Goal: Check status: Check status

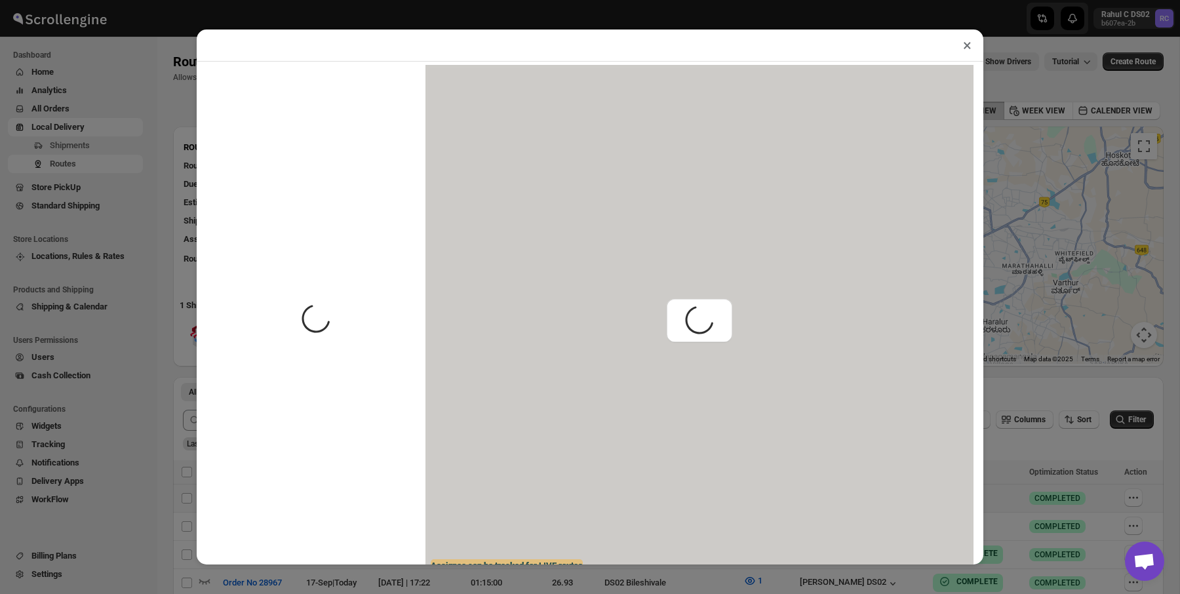
scroll to position [184, 0]
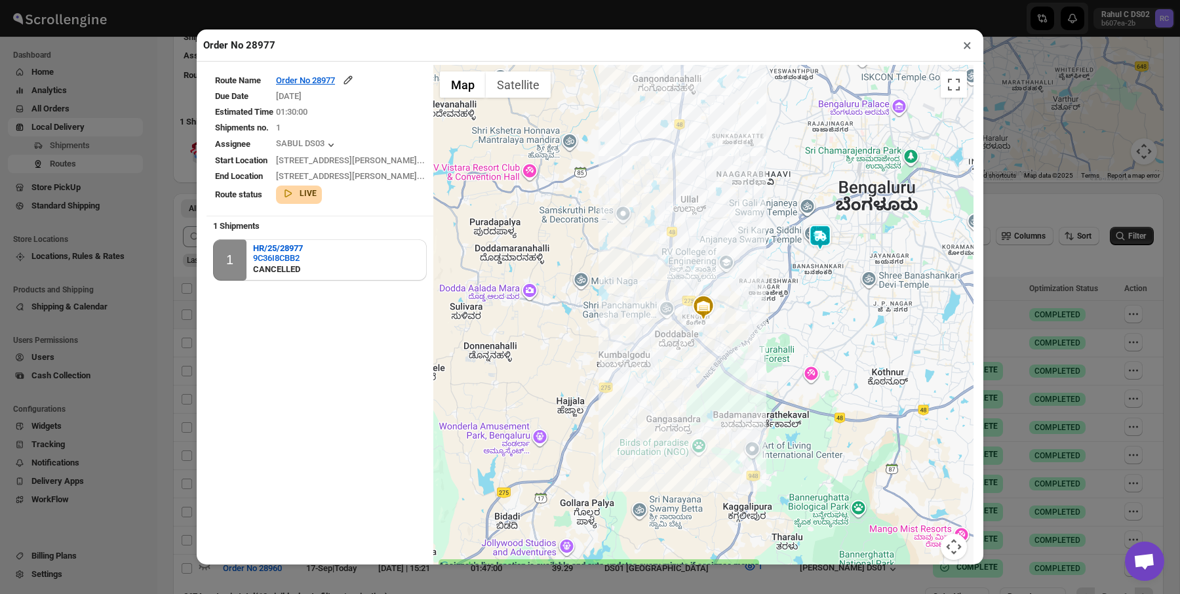
click at [142, 273] on div "Order No 28977 × Route Name Order No 28977 Due Date 17/09/2025 Estimated Time 0…" at bounding box center [590, 297] width 1180 height 594
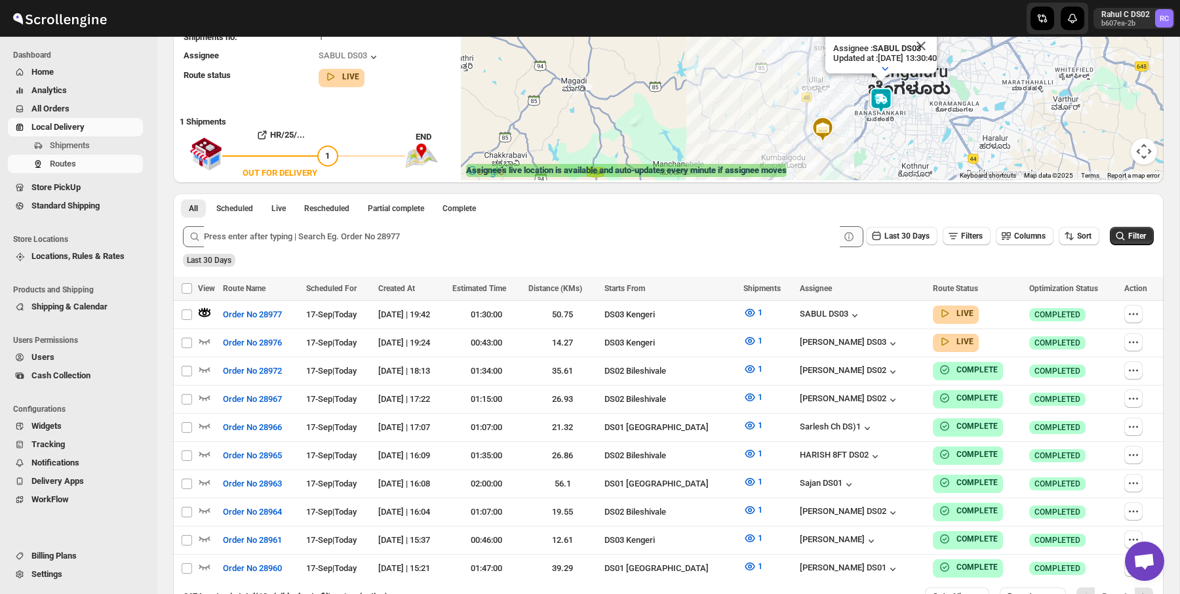
scroll to position [3, 0]
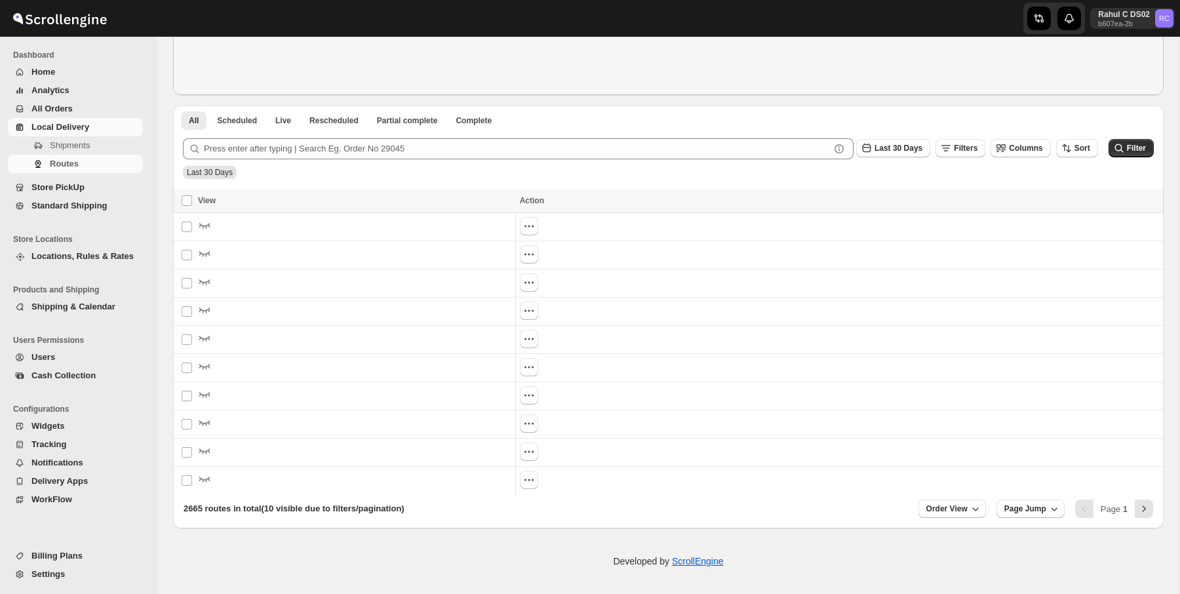
scroll to position [260, 0]
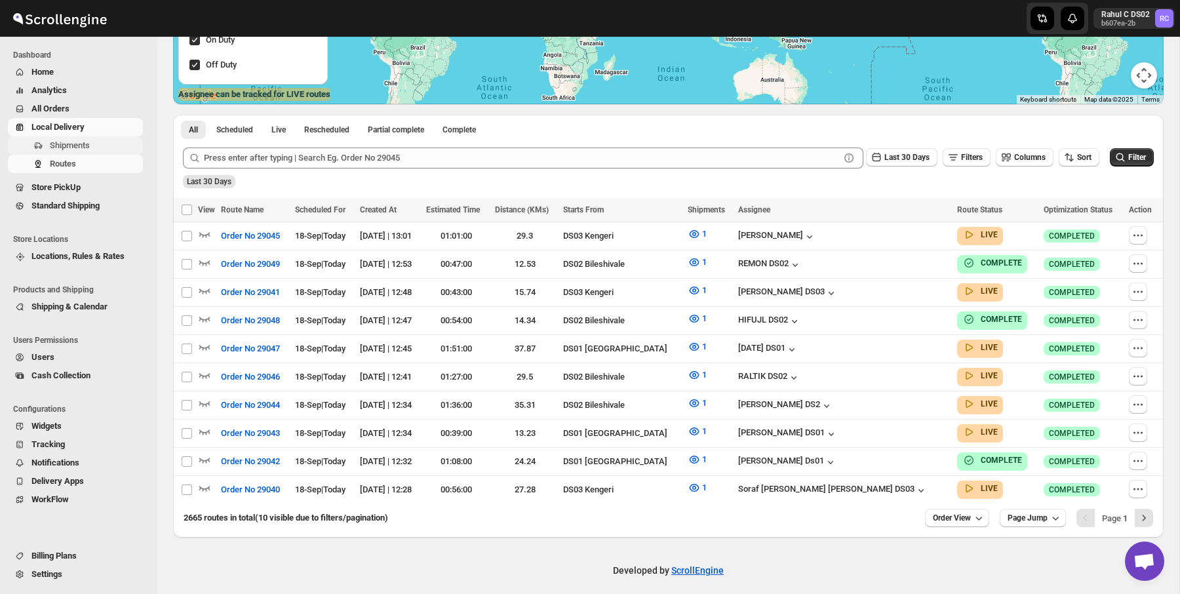
click at [97, 144] on span "Shipments" at bounding box center [95, 145] width 90 height 13
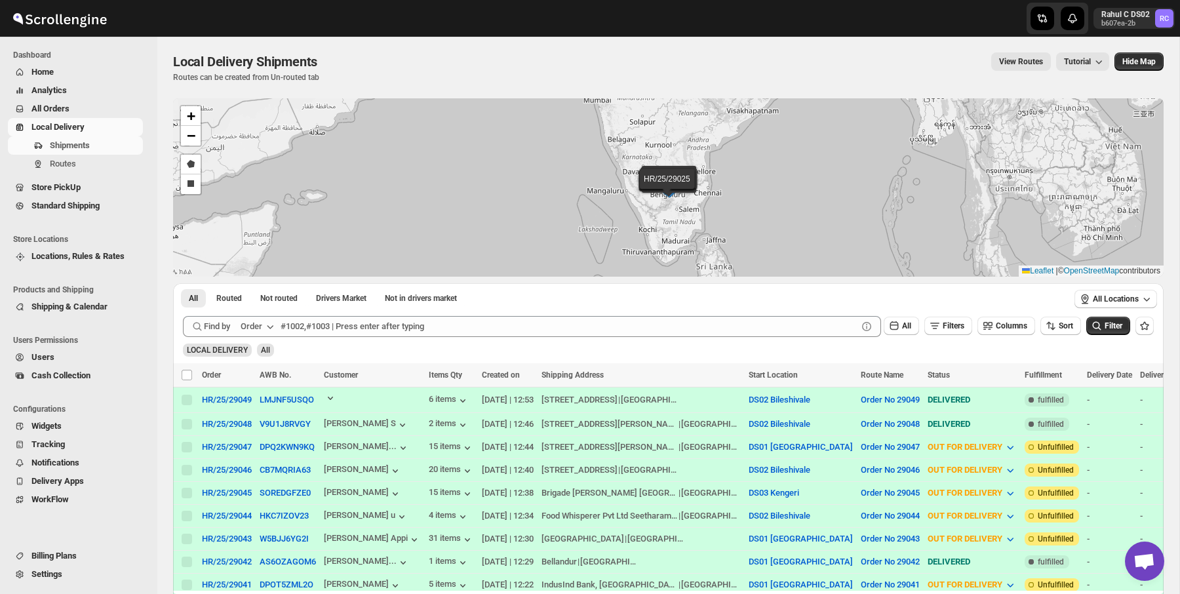
click at [290, 415] on td "V9U1J8RVGY" at bounding box center [288, 423] width 64 height 23
click at [290, 424] on button "V9U1J8RVGY" at bounding box center [285, 424] width 51 height 10
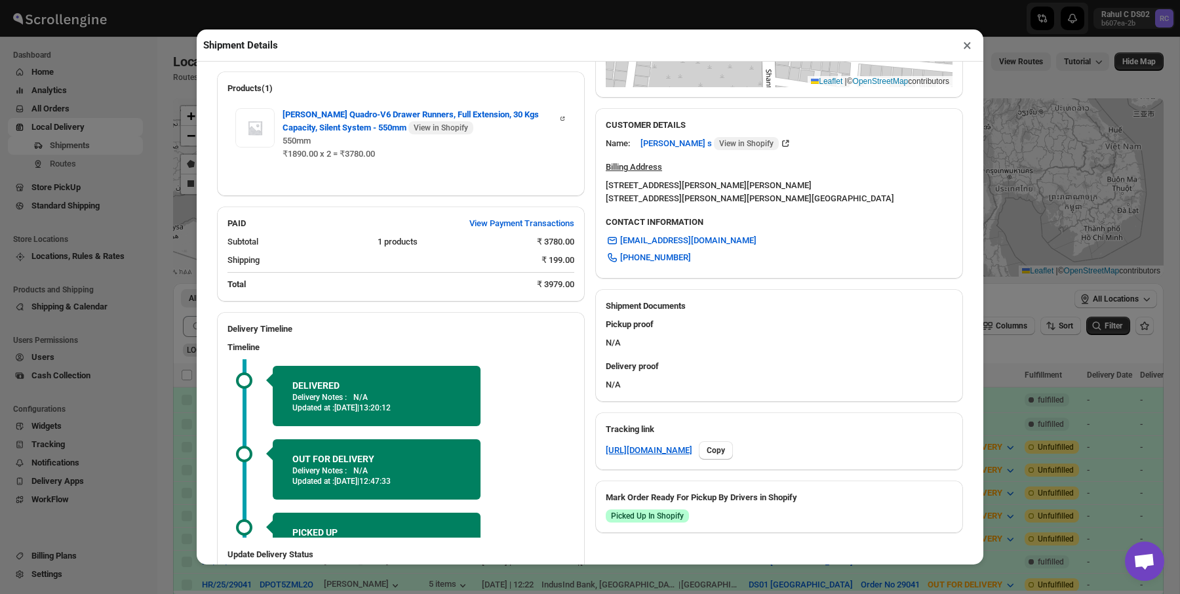
scroll to position [445, 0]
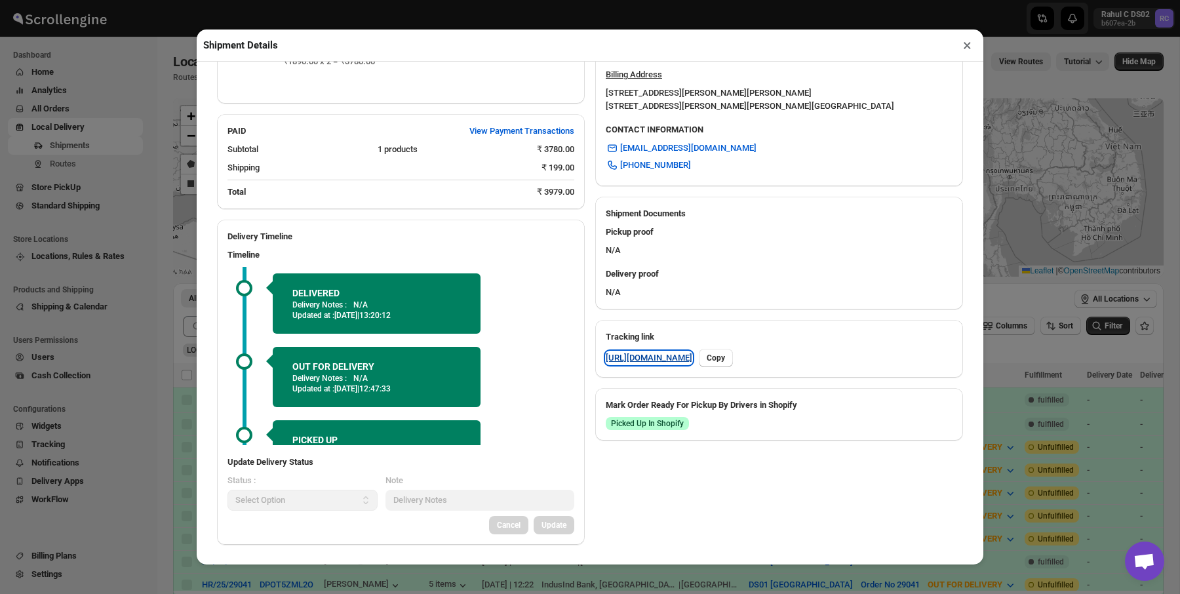
click at [682, 365] on link "[URL][DOMAIN_NAME]" at bounding box center [649, 357] width 87 height 13
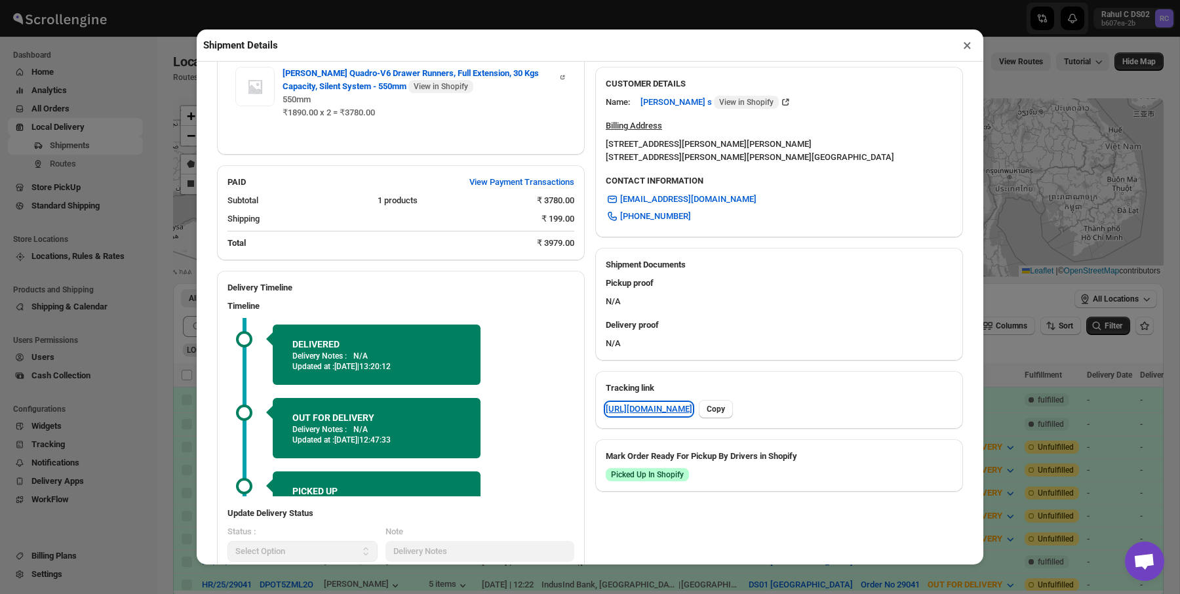
scroll to position [327, 0]
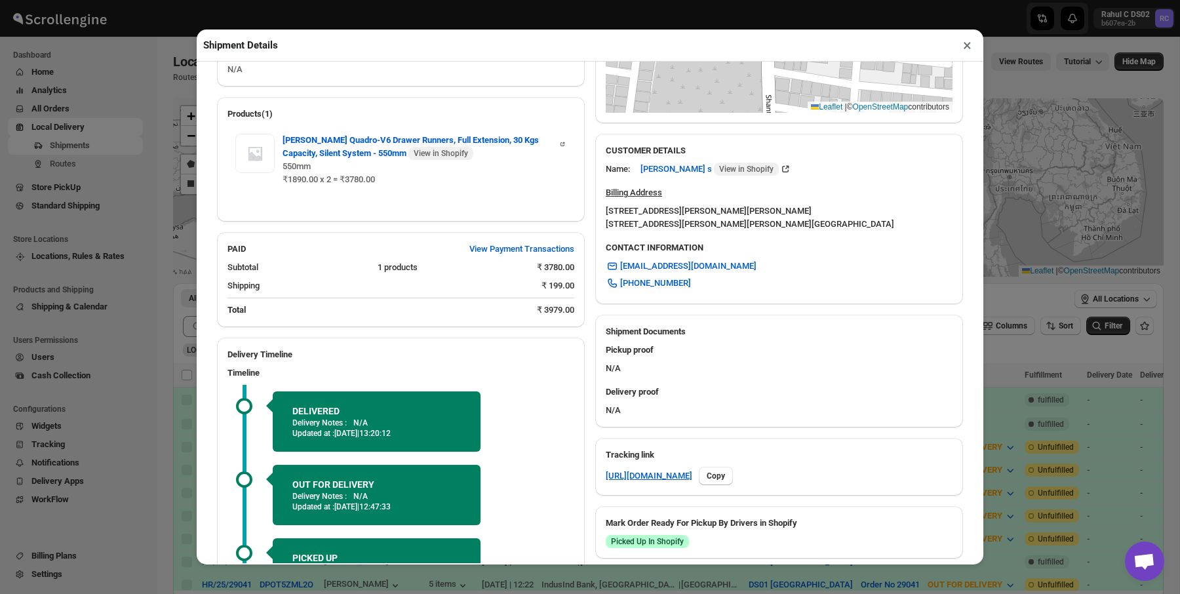
click at [966, 41] on button "×" at bounding box center [967, 45] width 19 height 18
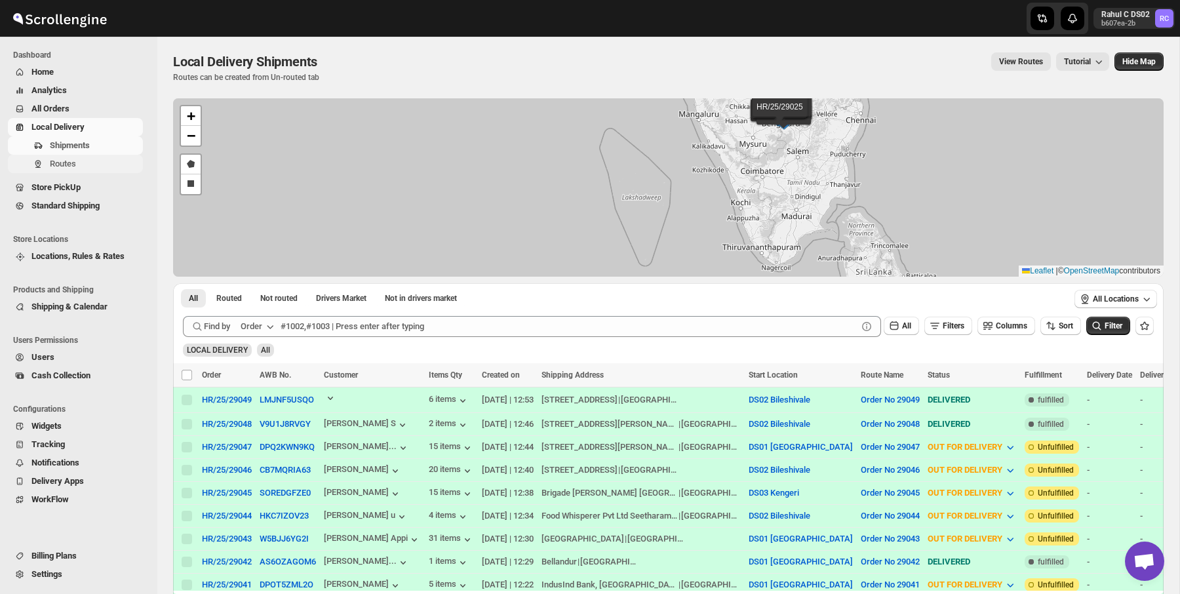
click at [85, 163] on span "Routes" at bounding box center [95, 163] width 90 height 13
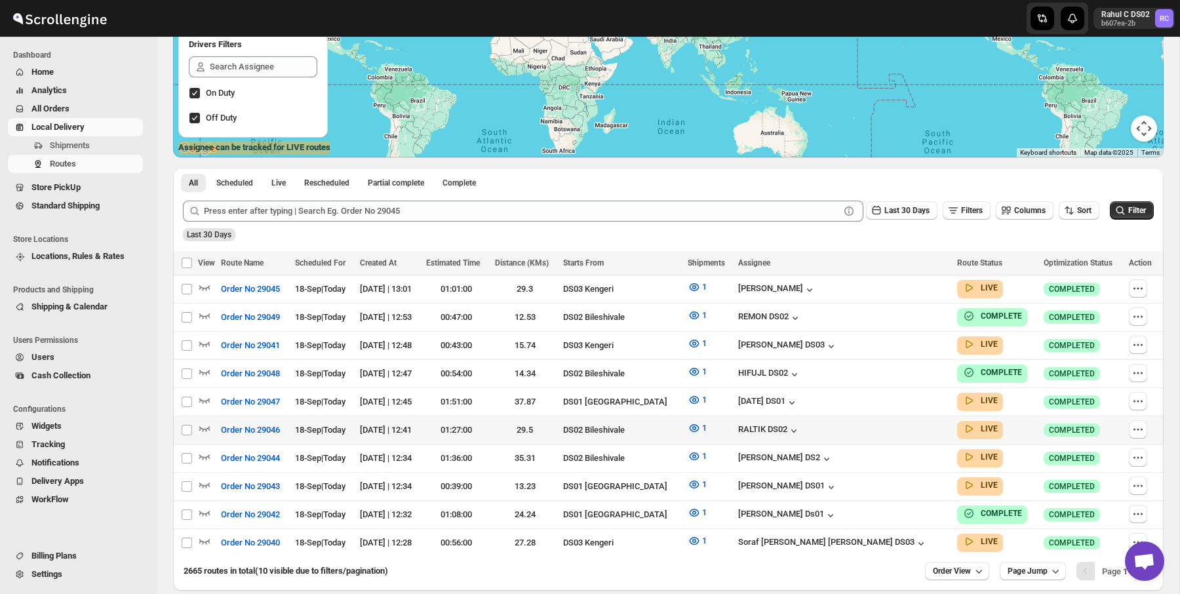
scroll to position [260, 0]
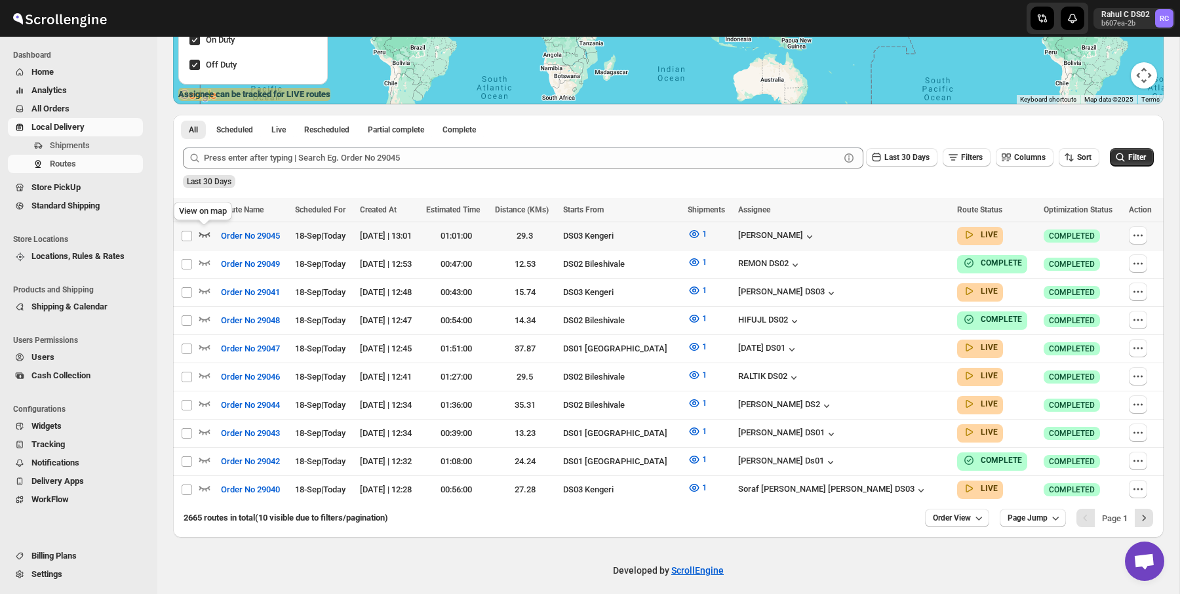
click at [202, 233] on icon "button" at bounding box center [204, 234] width 13 height 13
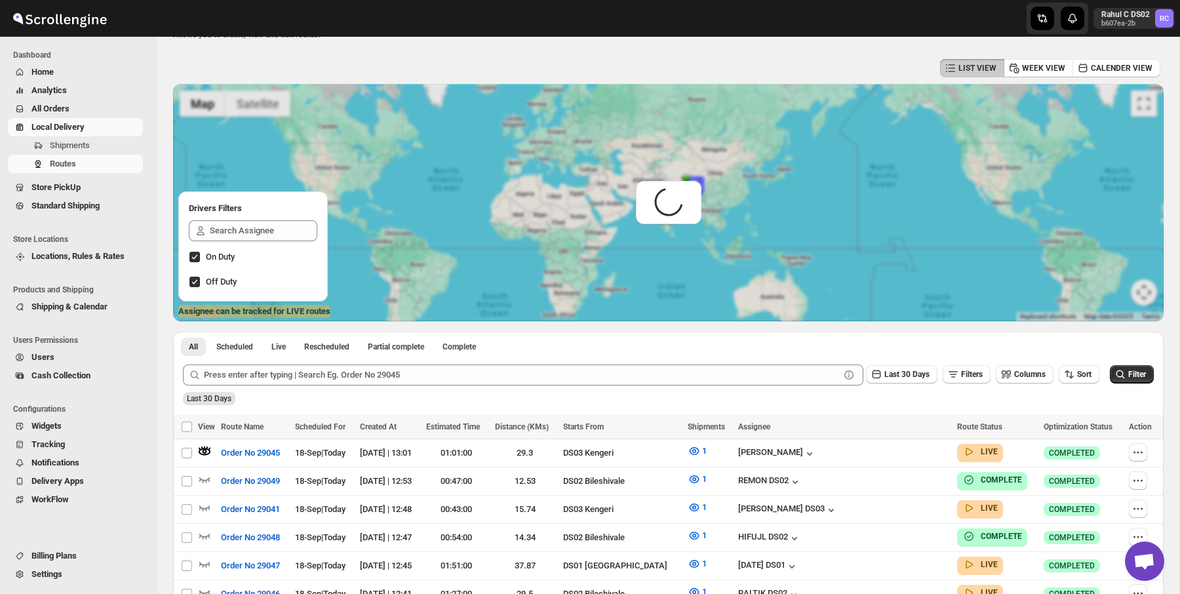
scroll to position [0, 0]
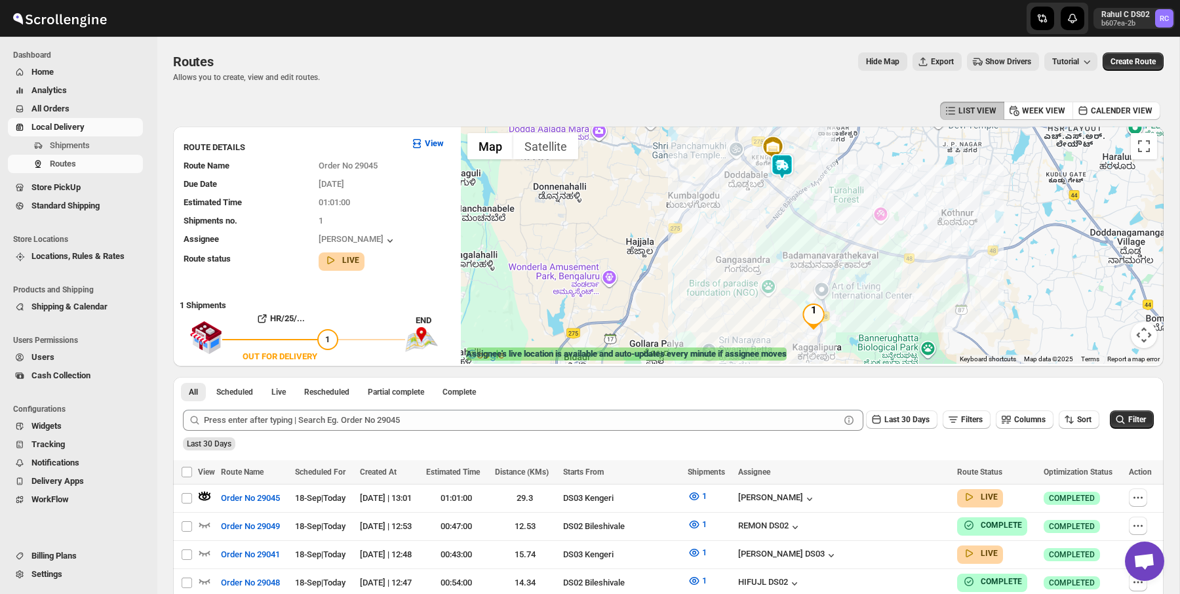
click at [785, 169] on img at bounding box center [782, 166] width 26 height 26
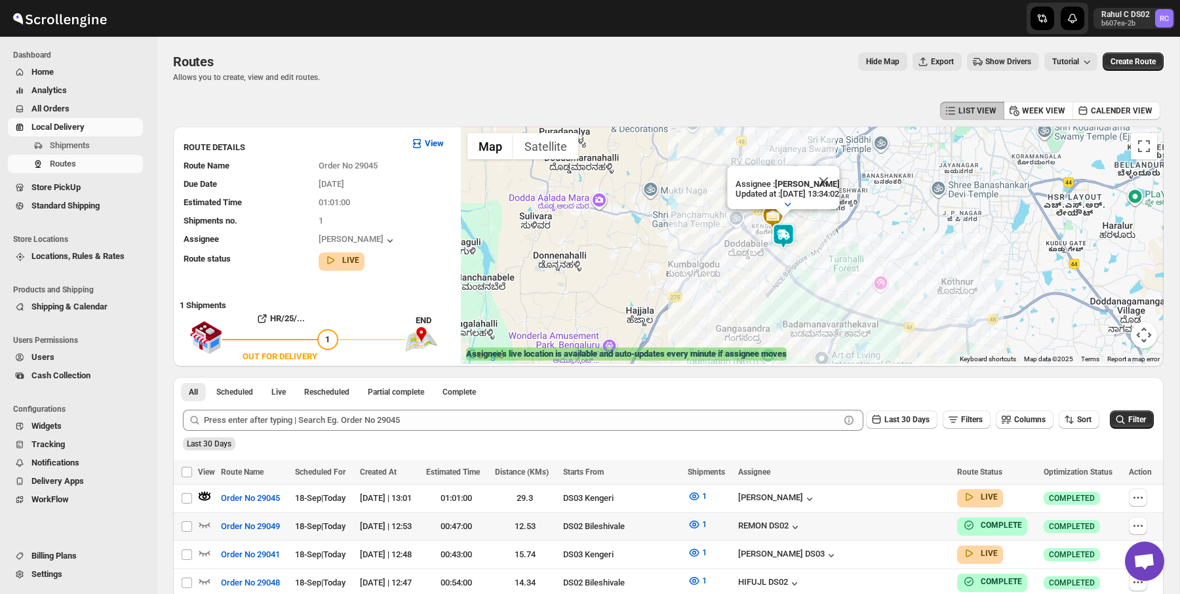
scroll to position [262, 0]
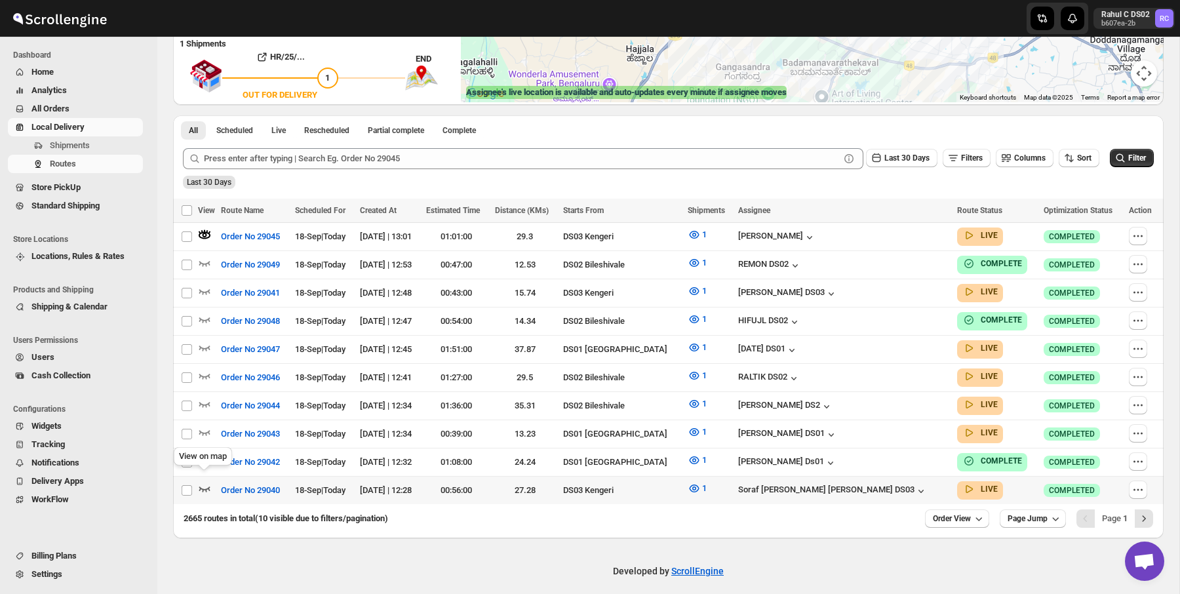
click at [204, 483] on icon "button" at bounding box center [204, 488] width 13 height 13
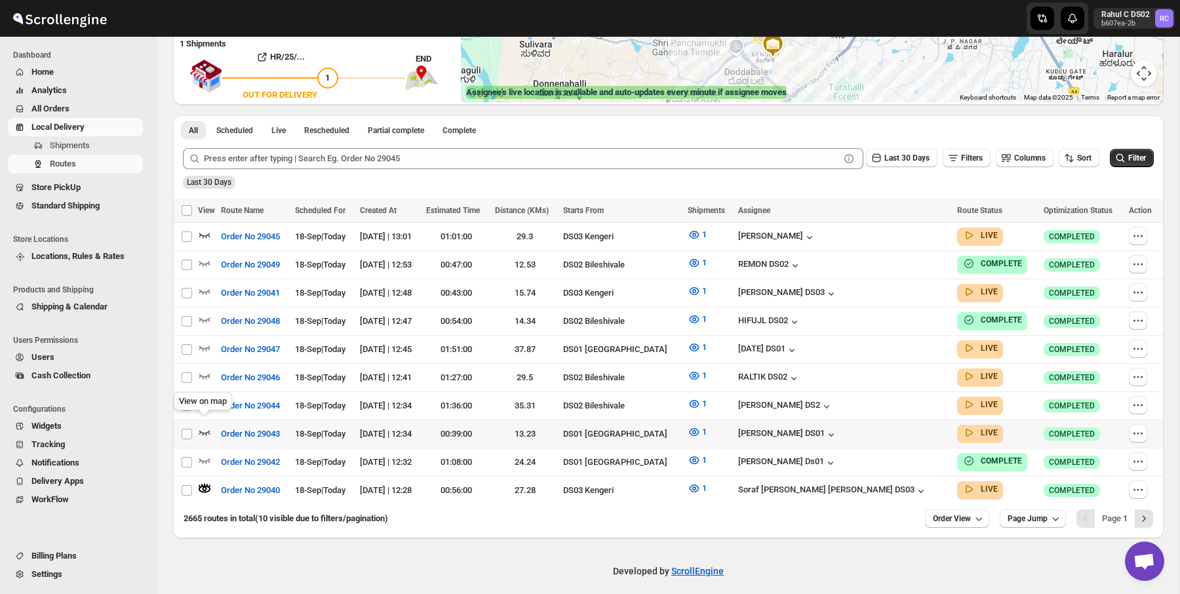
click at [207, 430] on icon "button" at bounding box center [204, 432] width 11 height 5
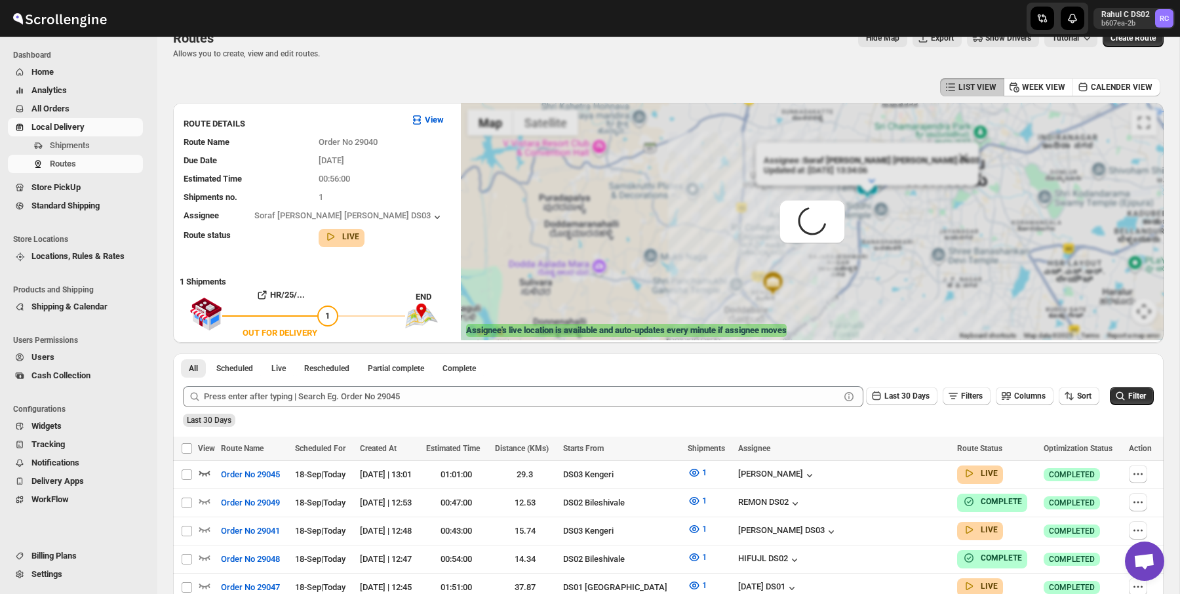
scroll to position [0, 0]
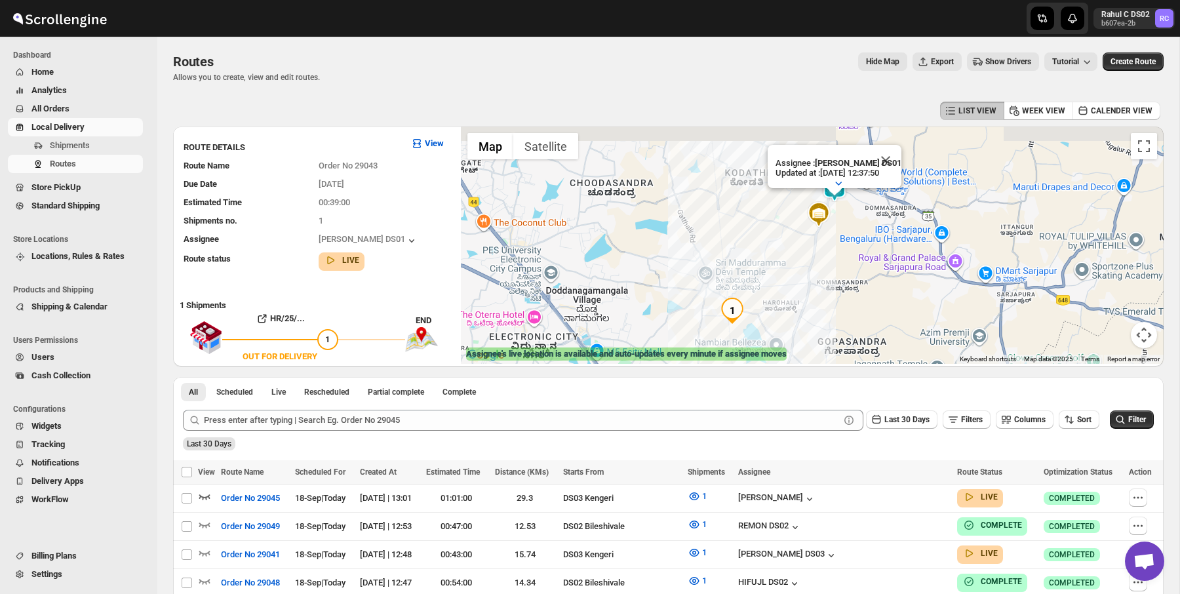
drag, startPoint x: 1018, startPoint y: 148, endPoint x: 980, endPoint y: 194, distance: 59.2
click at [980, 194] on div "Assignee : [PERSON_NAME] DS01 Updated at : [DATE] 12:37:50 Duty mode Enabled Ba…" at bounding box center [812, 245] width 703 height 237
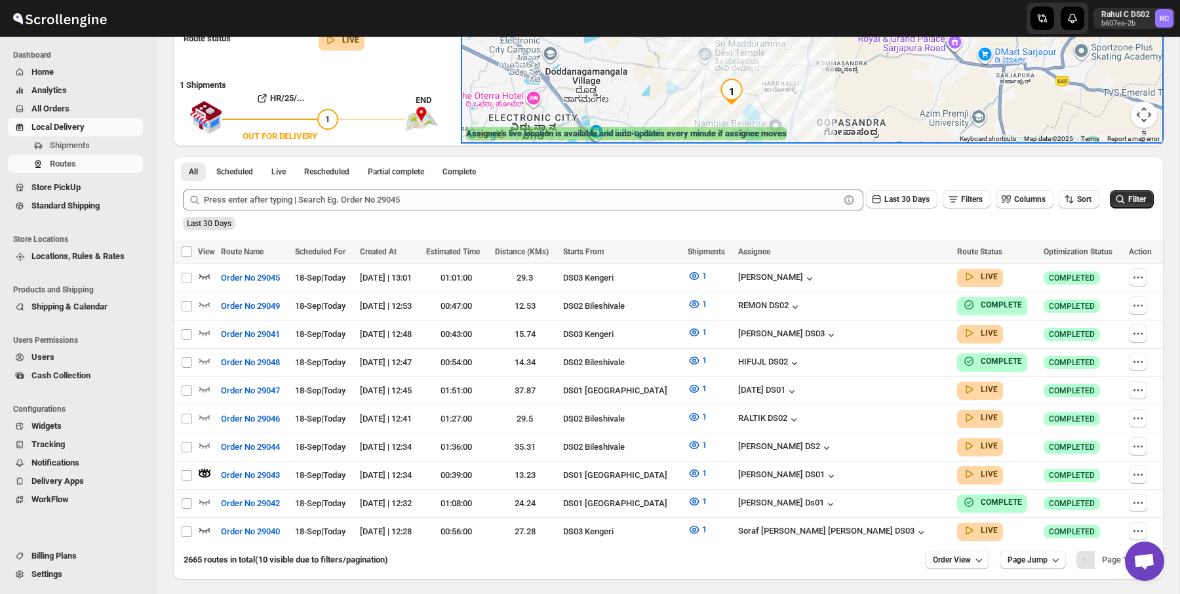
scroll to position [262, 0]
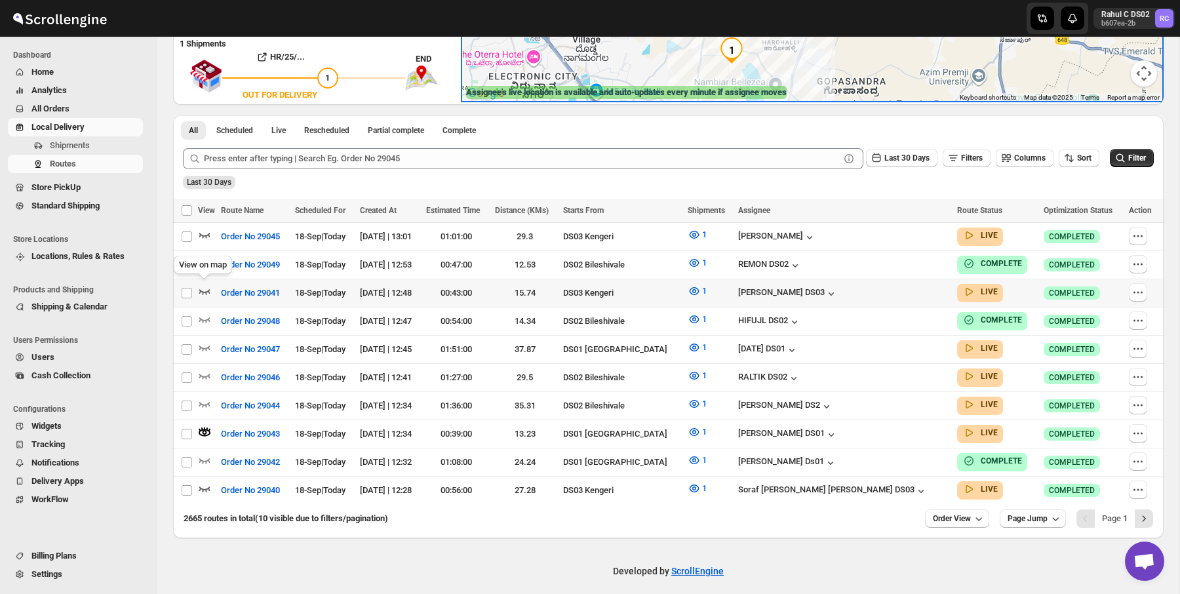
click at [207, 286] on icon "button" at bounding box center [204, 291] width 13 height 13
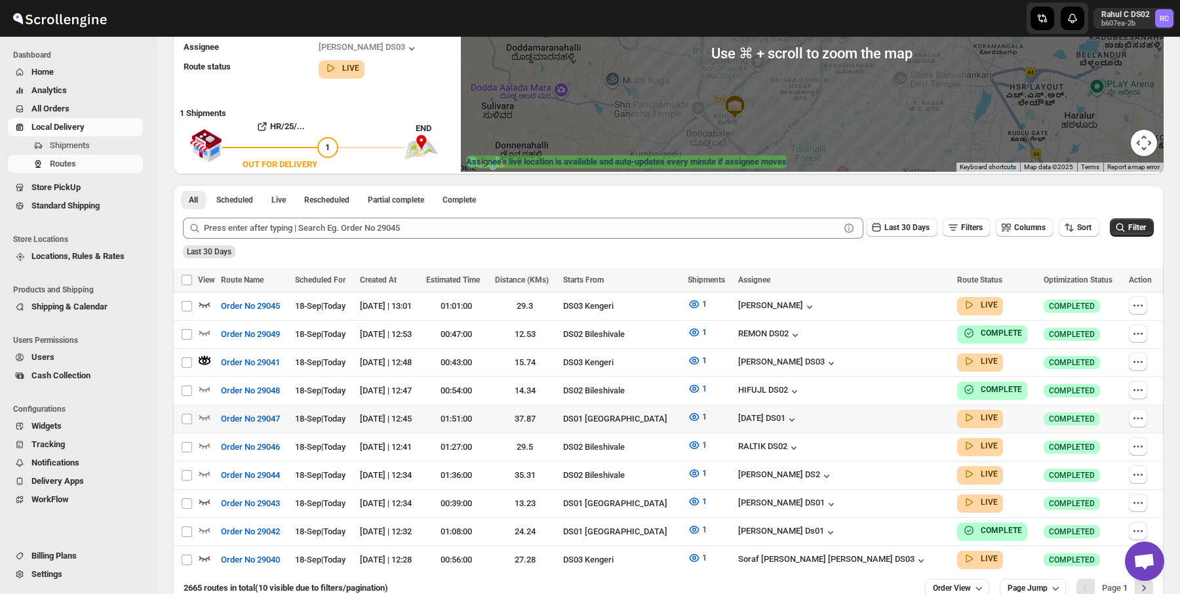
scroll to position [205, 0]
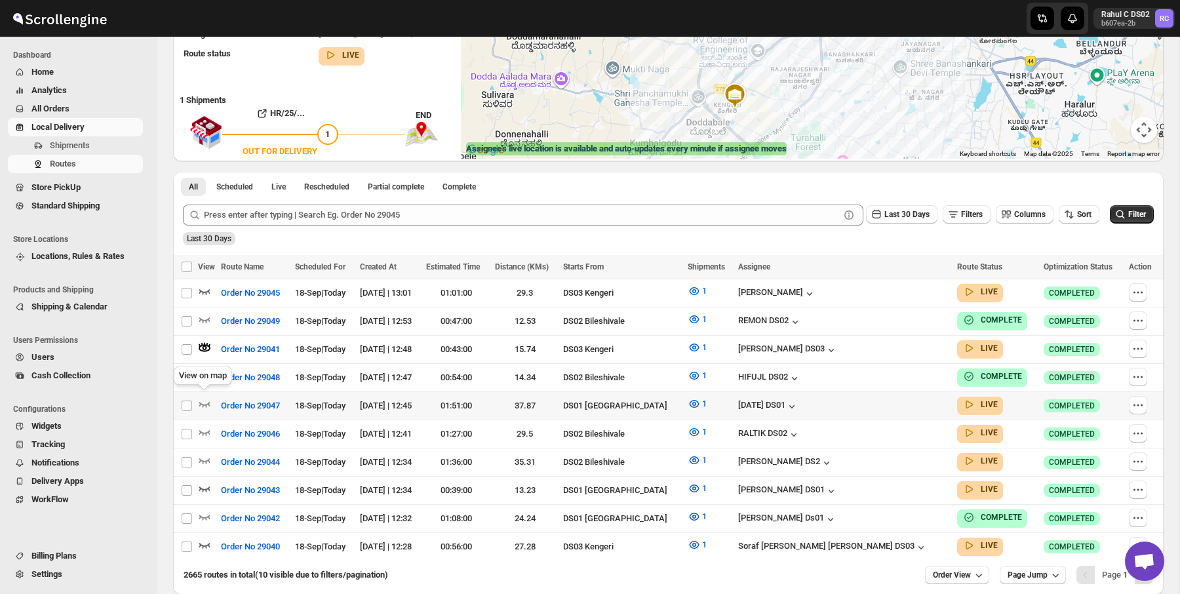
click at [205, 374] on div "View on map" at bounding box center [203, 378] width 64 height 29
click at [205, 368] on div "View on map" at bounding box center [203, 378] width 64 height 29
click at [205, 399] on icon "button" at bounding box center [204, 403] width 13 height 13
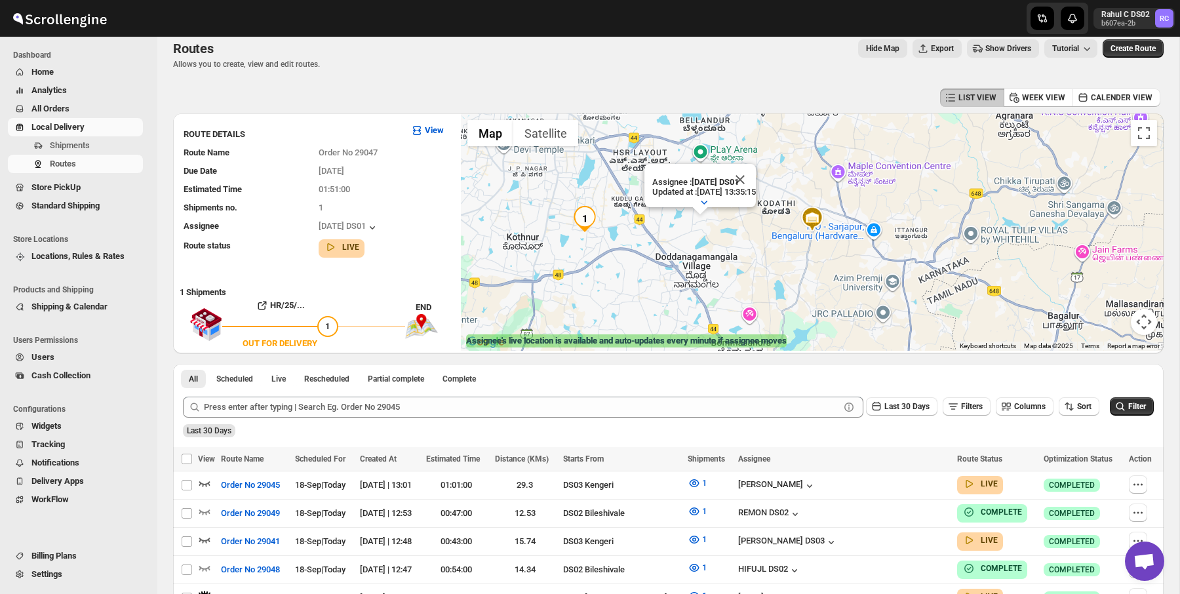
scroll to position [0, 0]
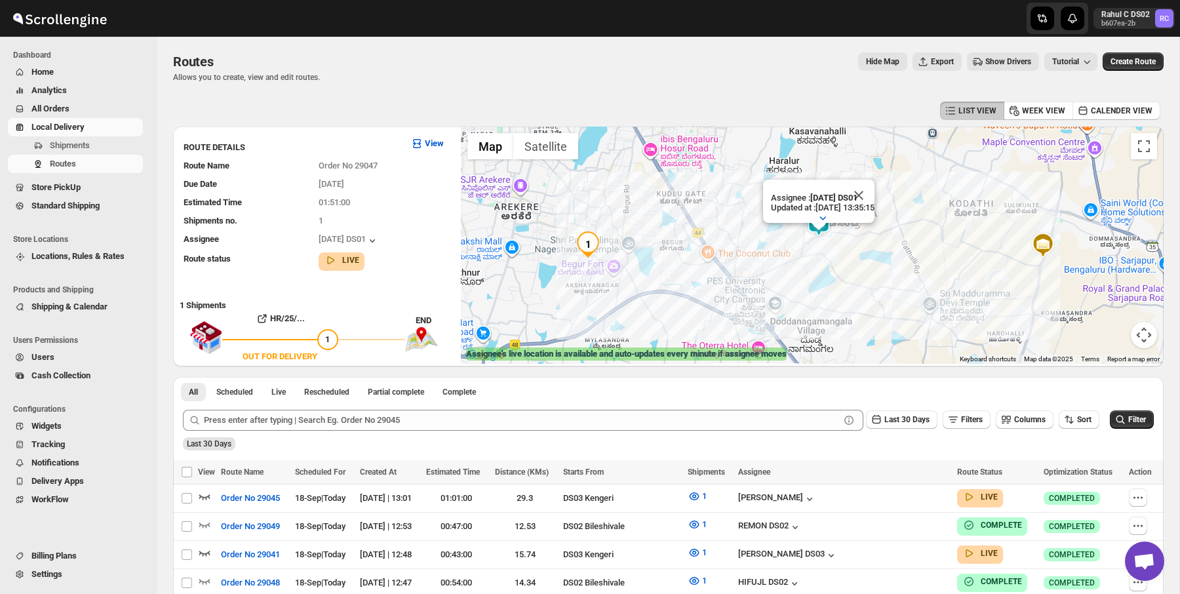
click at [586, 242] on img "1" at bounding box center [588, 244] width 26 height 26
click at [574, 186] on b "HR/25/29047 | DPQ2KWN9KQ" at bounding box center [549, 191] width 111 height 10
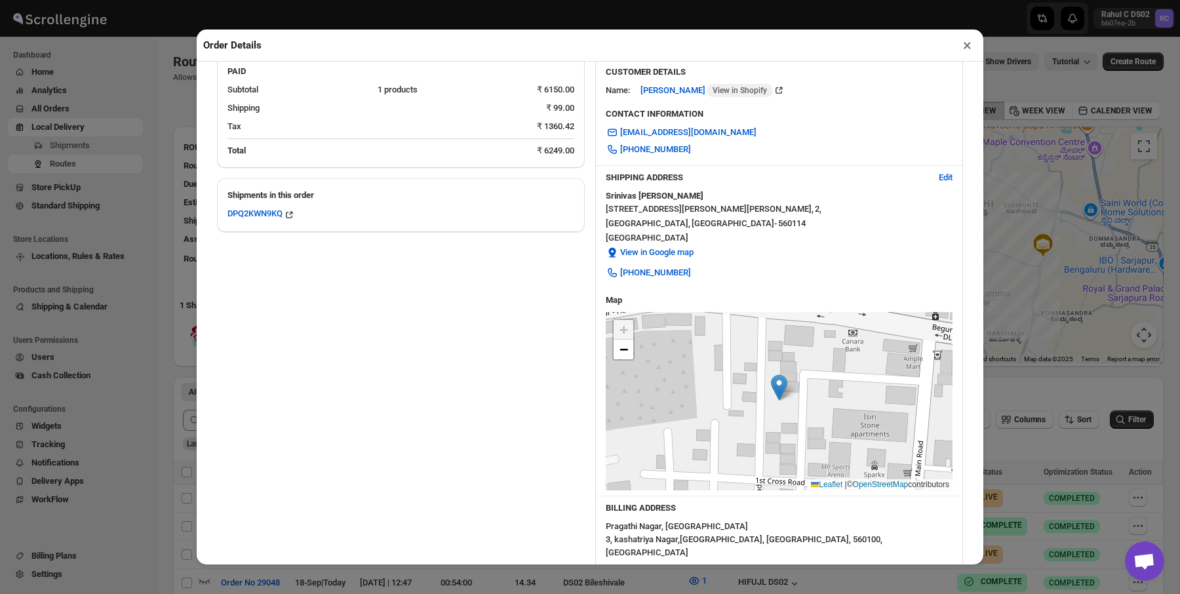
scroll to position [218, 0]
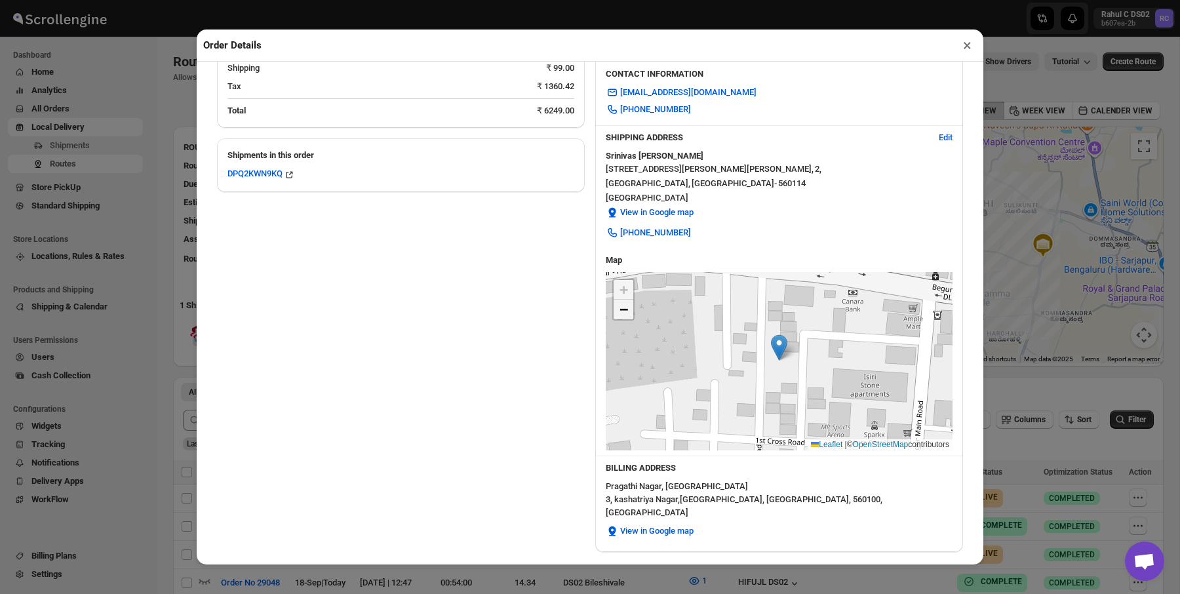
click at [618, 311] on link "−" at bounding box center [624, 310] width 20 height 20
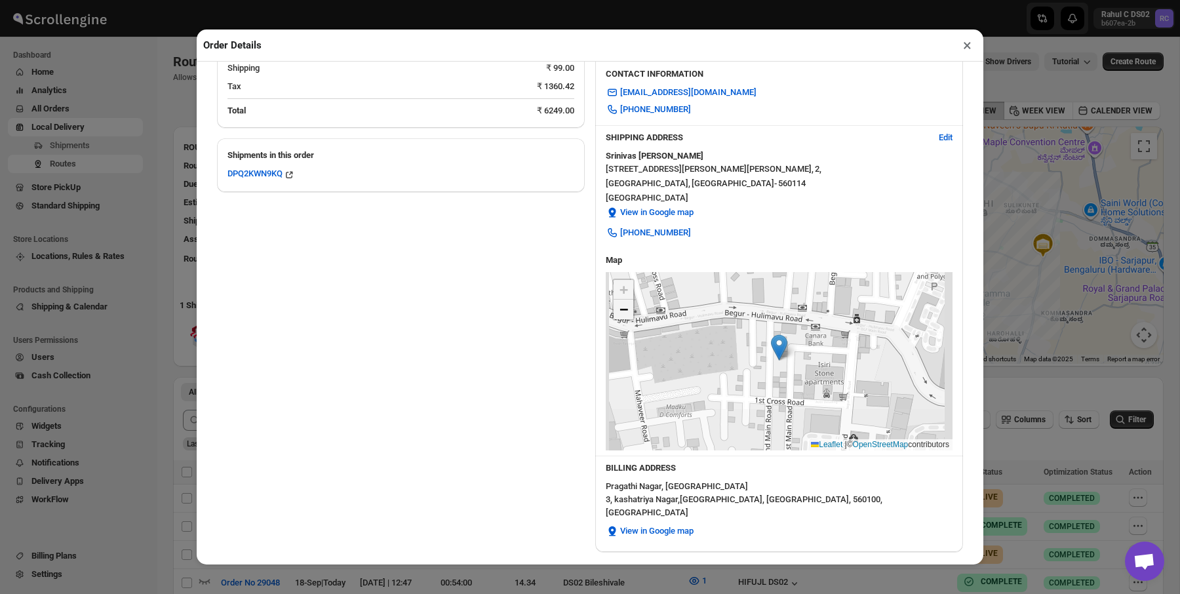
click at [618, 311] on link "−" at bounding box center [624, 310] width 20 height 20
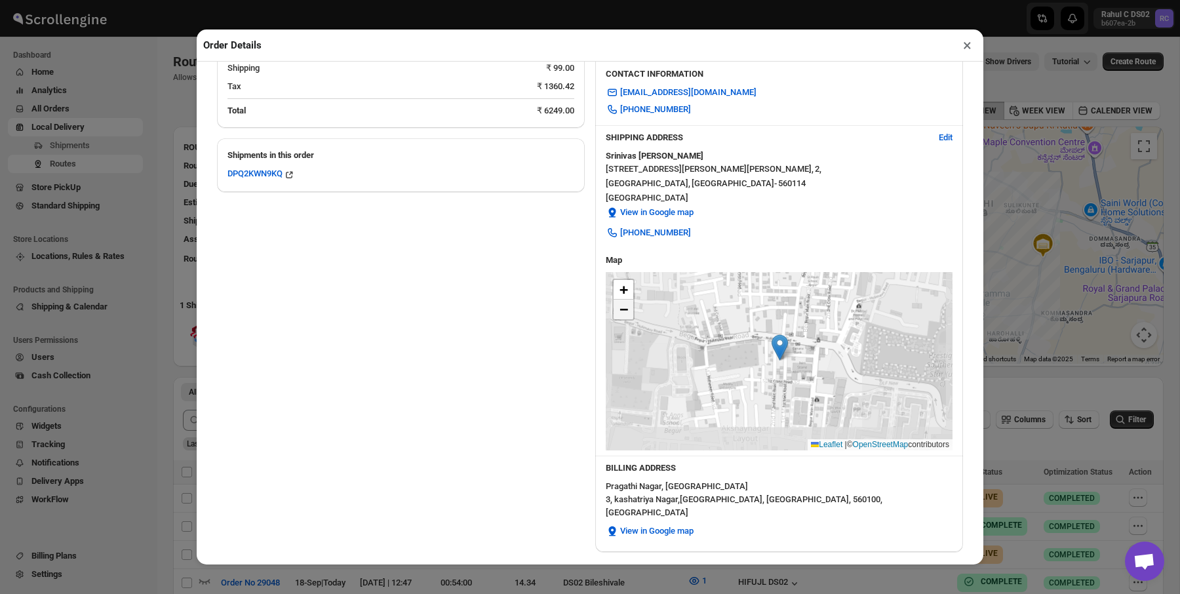
click at [618, 311] on link "−" at bounding box center [624, 310] width 20 height 20
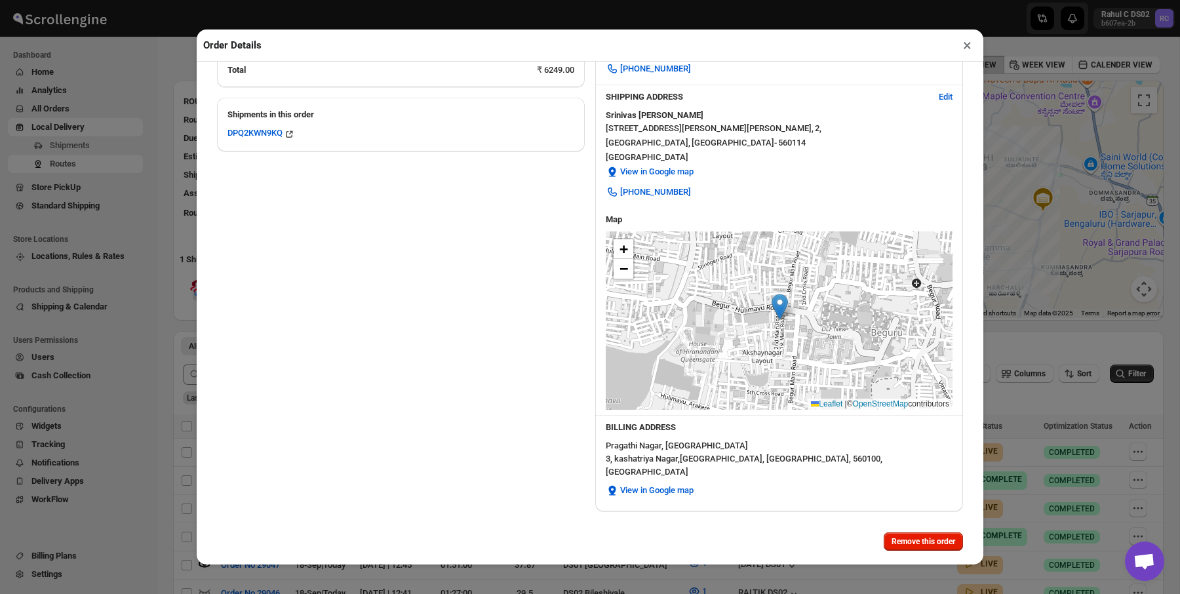
scroll to position [67, 0]
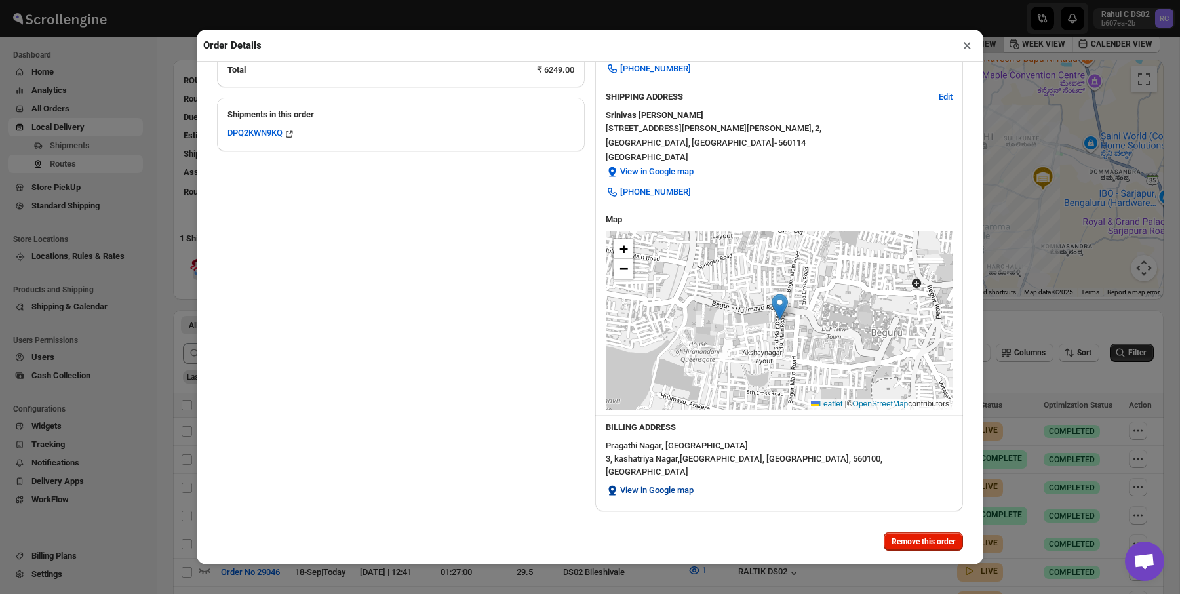
click at [660, 484] on span "View in Google map" at bounding box center [656, 490] width 73 height 13
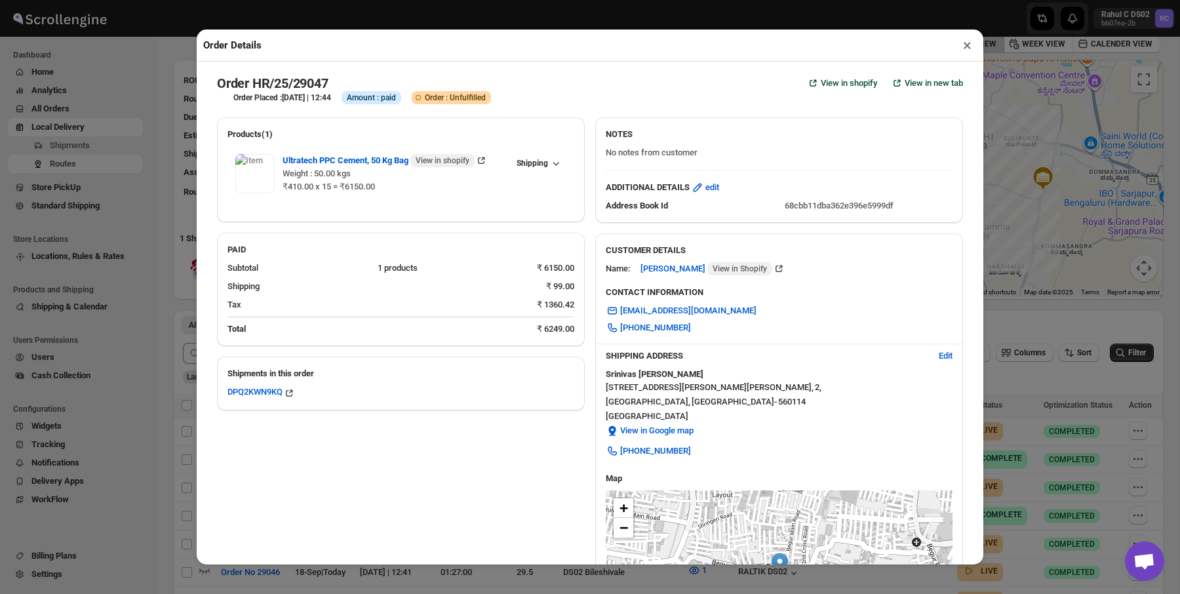
click at [966, 45] on button "×" at bounding box center [967, 45] width 19 height 18
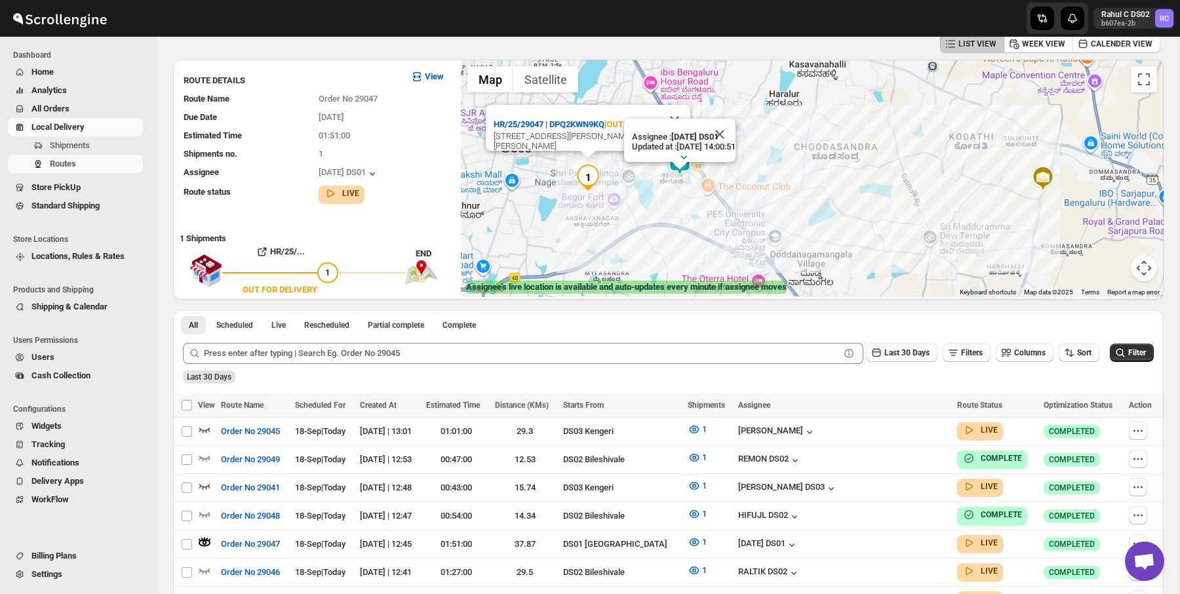
click at [966, 45] on span "LIST VIEW" at bounding box center [978, 44] width 38 height 10
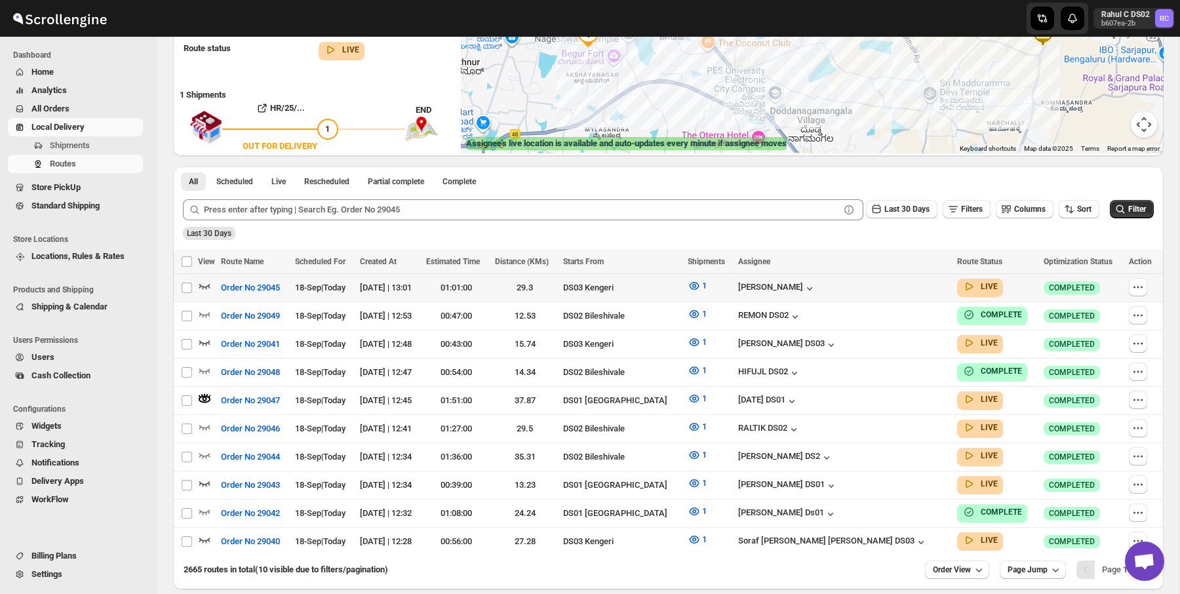
scroll to position [253, 0]
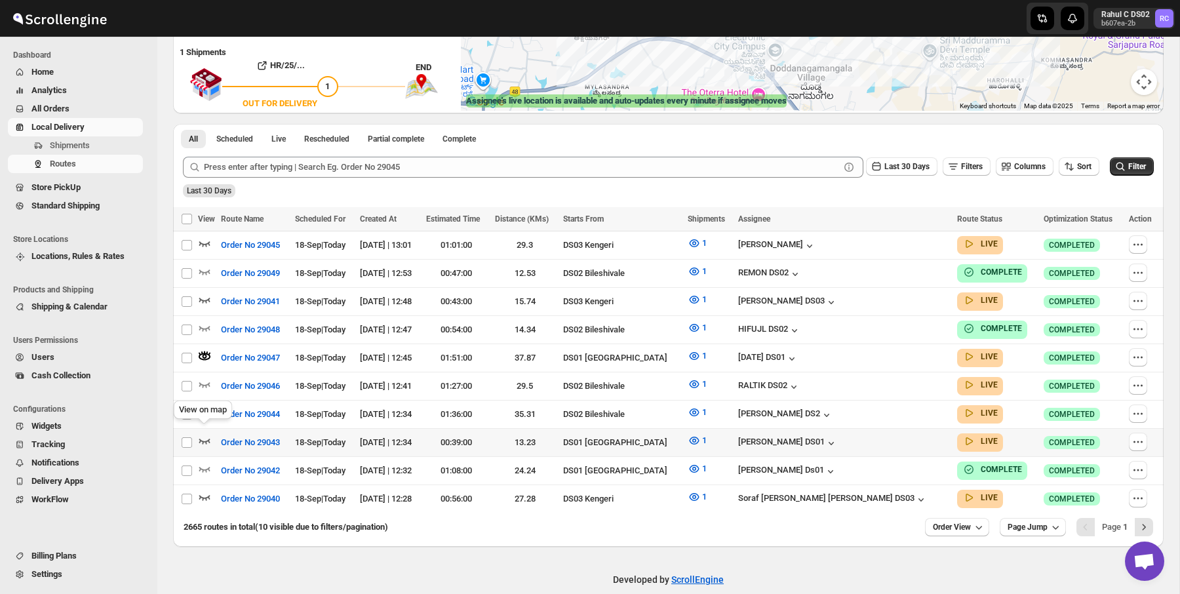
click at [209, 439] on icon "button" at bounding box center [204, 441] width 11 height 5
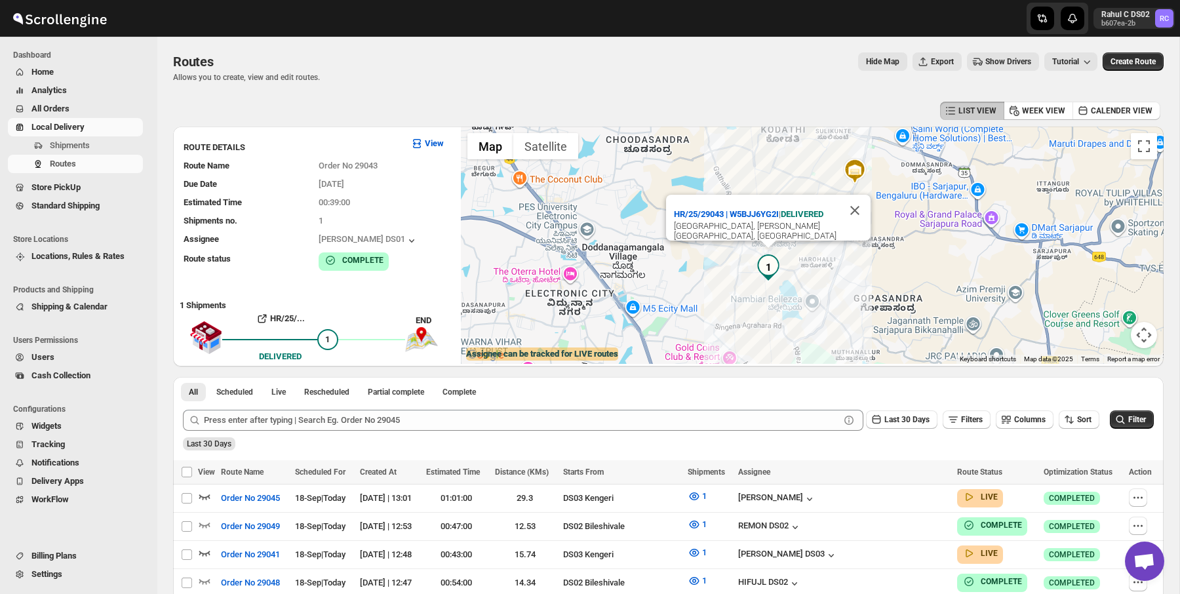
scroll to position [77, 0]
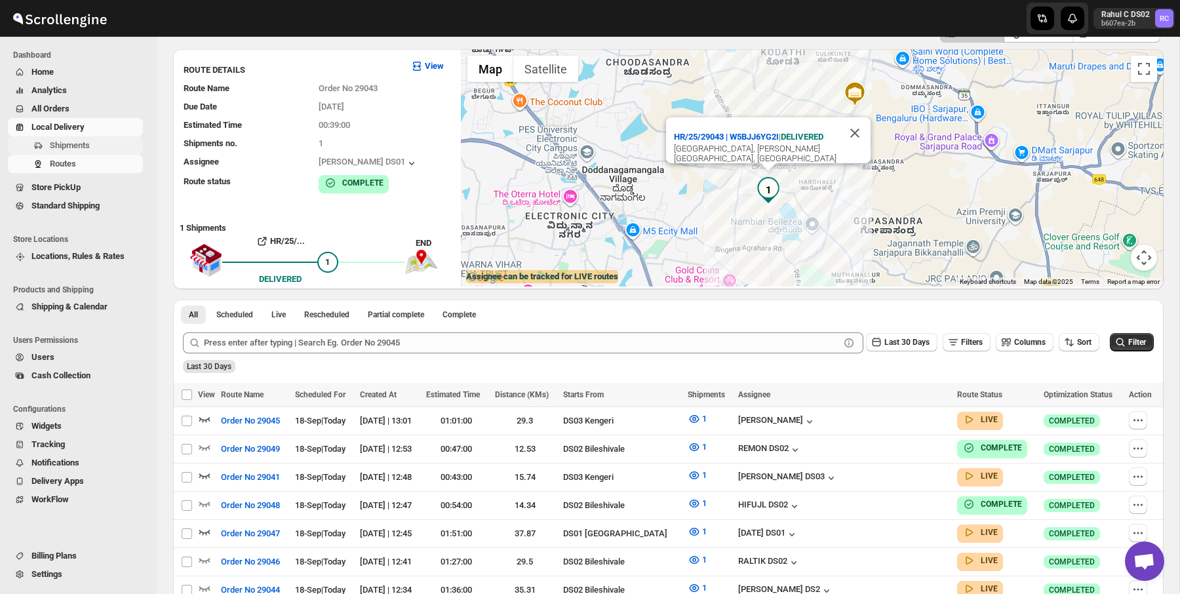
click at [126, 149] on span "Shipments" at bounding box center [95, 145] width 90 height 13
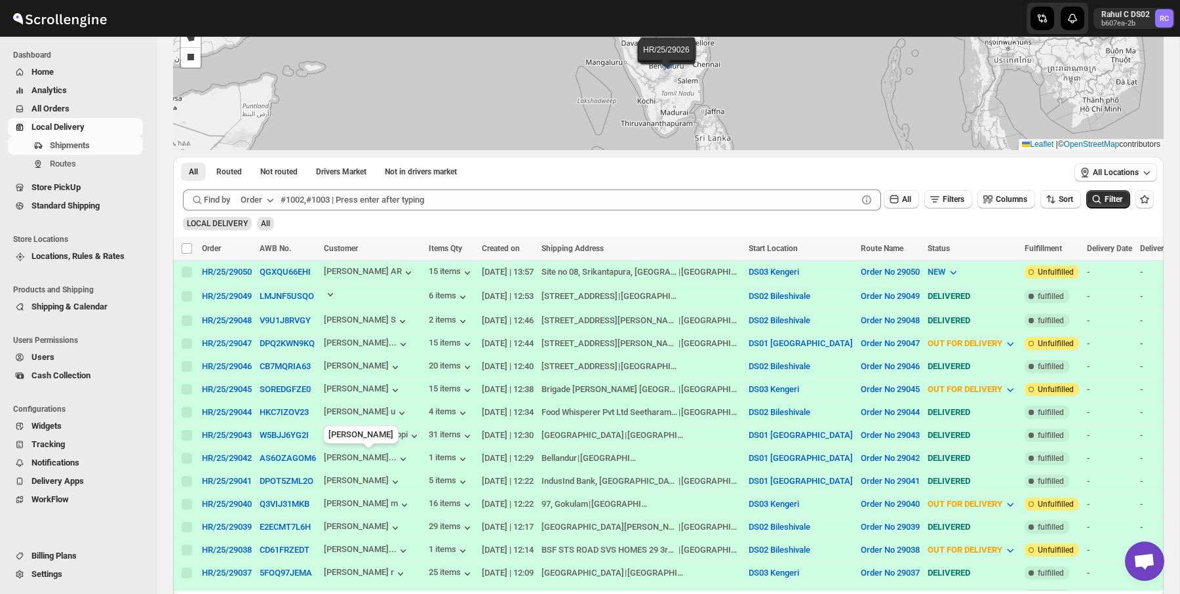
scroll to position [165, 0]
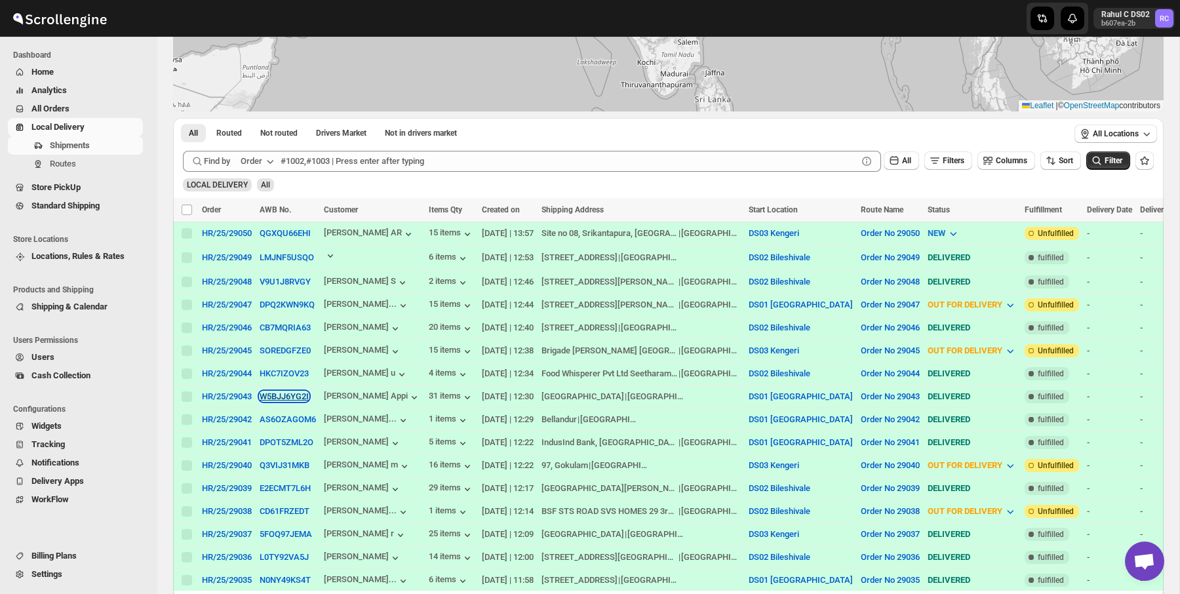
click at [283, 396] on button "W5BJJ6YG2I" at bounding box center [284, 396] width 49 height 10
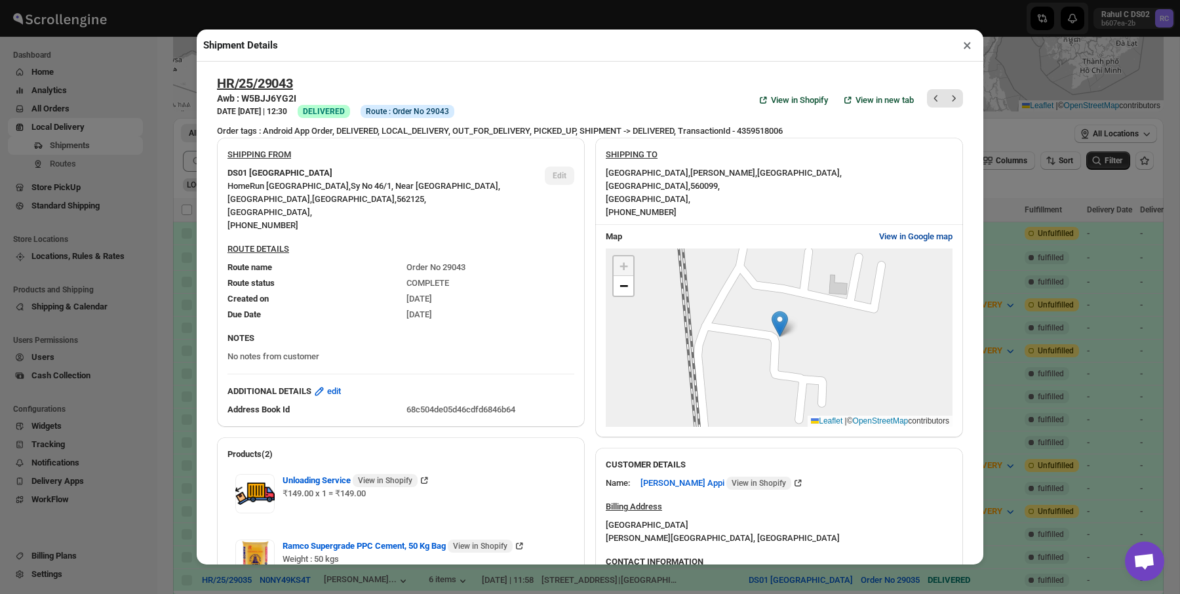
scroll to position [1, 0]
click at [903, 229] on span "View in Google map" at bounding box center [915, 235] width 73 height 13
